Goal: Transaction & Acquisition: Download file/media

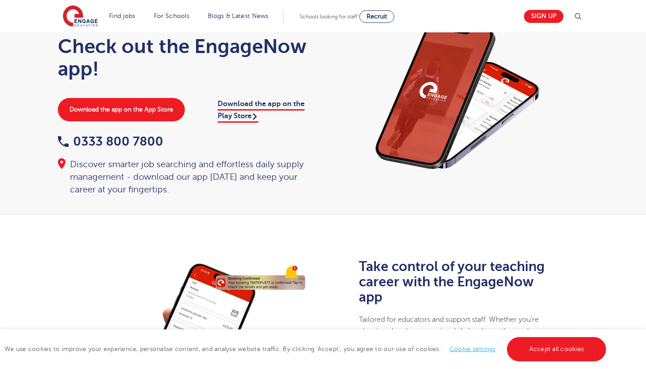
scroll to position [36, 0]
click at [553, 18] on link "Sign up" at bounding box center [544, 16] width 40 height 13
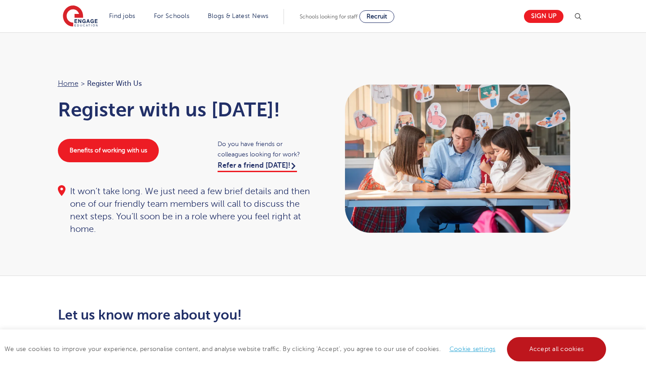
click at [548, 344] on link "Accept all cookies" at bounding box center [557, 349] width 100 height 24
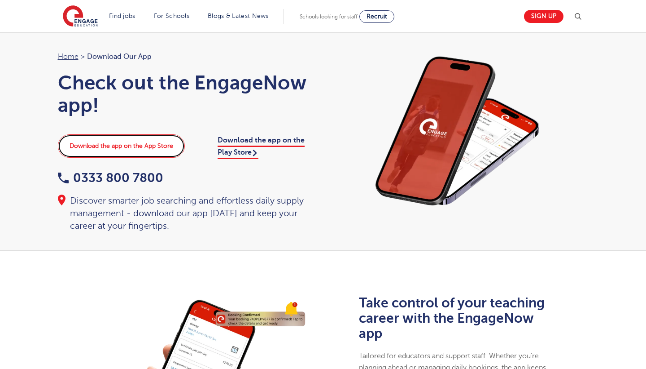
click at [160, 143] on link "Download the app on the App Store" at bounding box center [121, 145] width 127 height 23
